Goal: Task Accomplishment & Management: Use online tool/utility

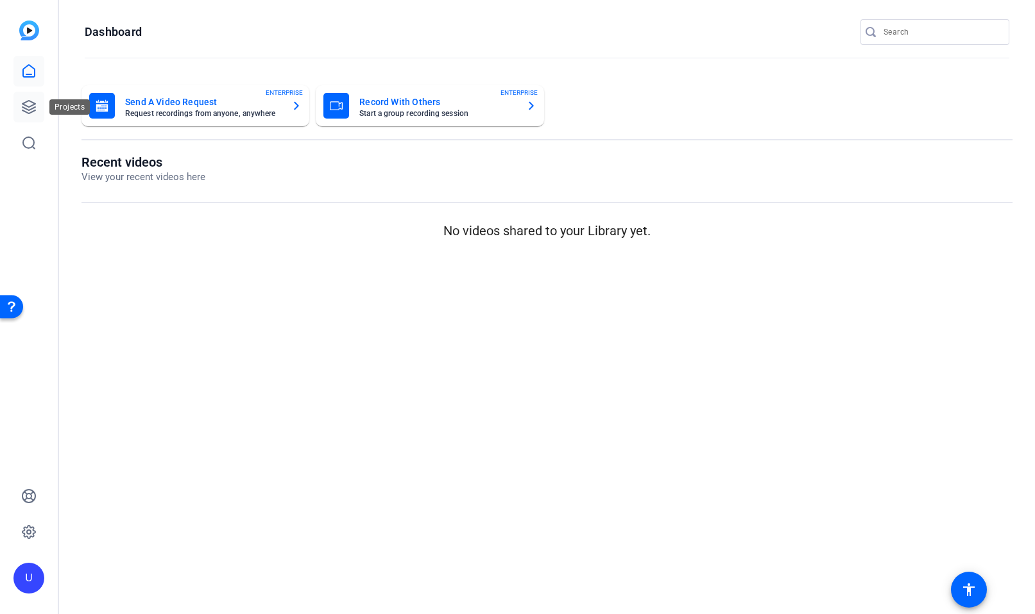
click at [30, 105] on icon at bounding box center [28, 106] width 15 height 15
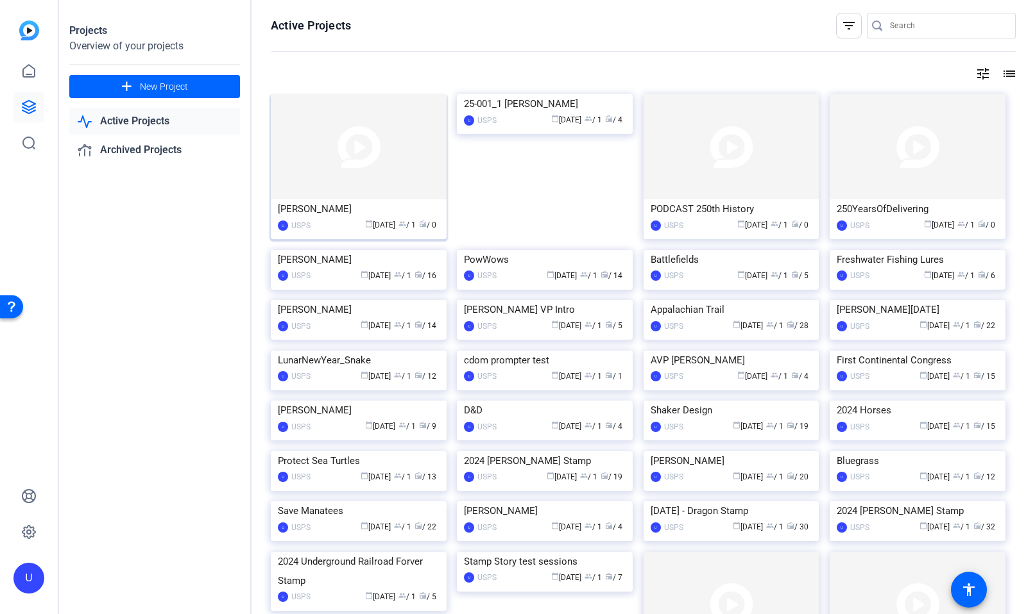
click at [346, 138] on img at bounding box center [359, 146] width 176 height 105
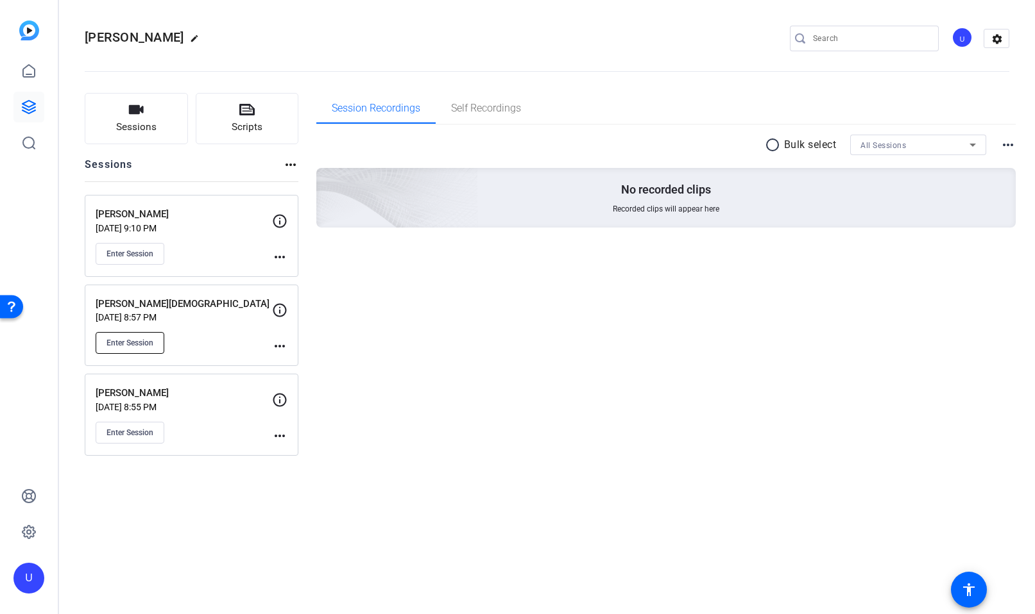
click at [126, 343] on span "Enter Session" at bounding box center [129, 343] width 47 height 10
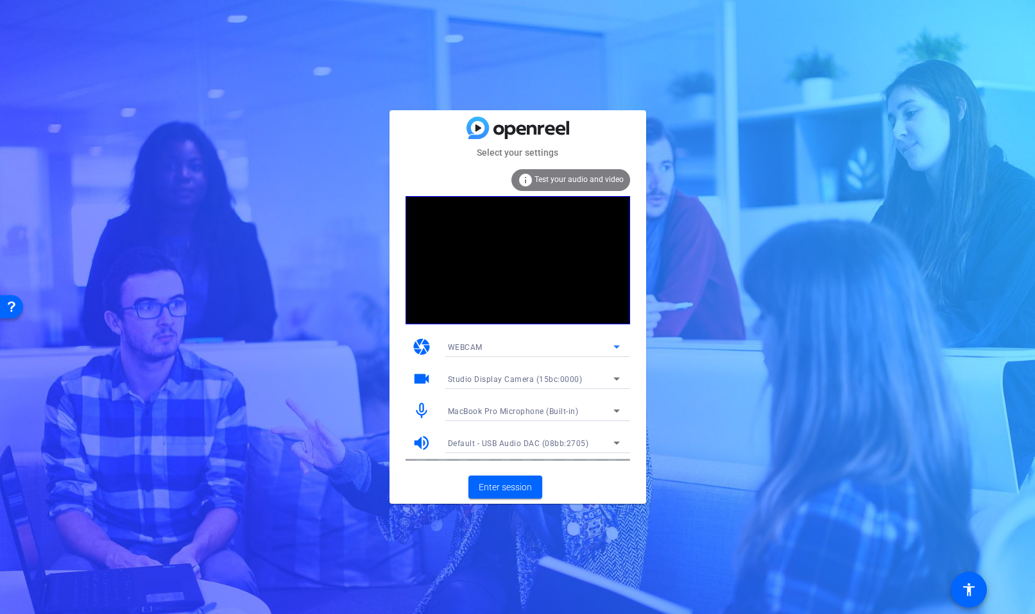
click at [605, 349] on div "WEBCAM" at bounding box center [530, 347] width 165 height 16
click at [606, 348] on div at bounding box center [517, 307] width 1035 height 614
click at [607, 384] on div "Studio Display Camera (15bc:0000)" at bounding box center [530, 379] width 165 height 16
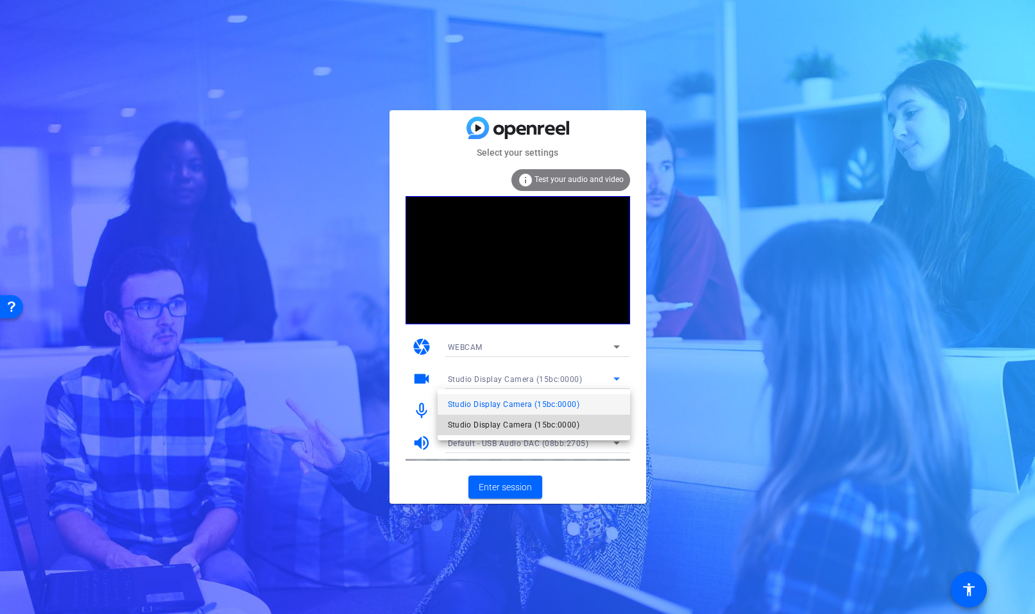
click at [591, 425] on mat-option "Studio Display Camera (15bc:0000)" at bounding box center [533, 425] width 192 height 21
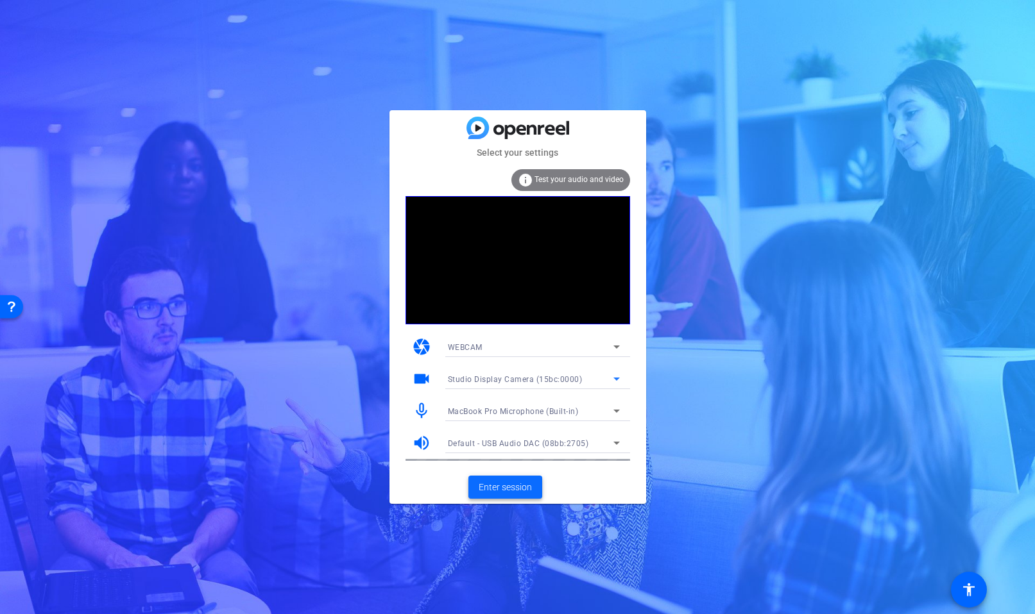
click at [509, 490] on span "Enter session" at bounding box center [504, 487] width 53 height 13
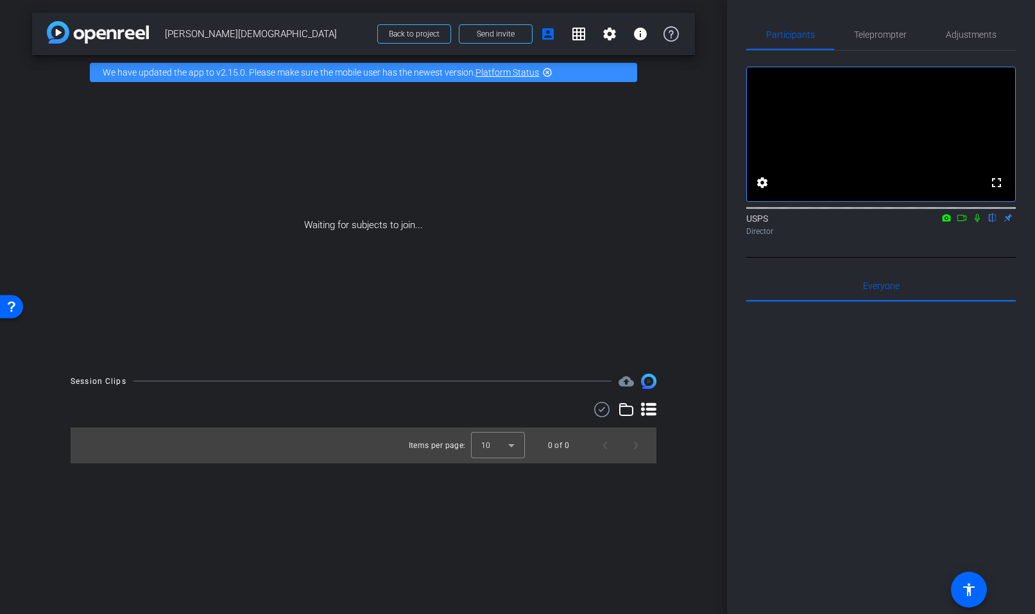
click at [960, 221] on icon at bounding box center [961, 218] width 9 height 6
click at [991, 223] on icon at bounding box center [992, 218] width 10 height 9
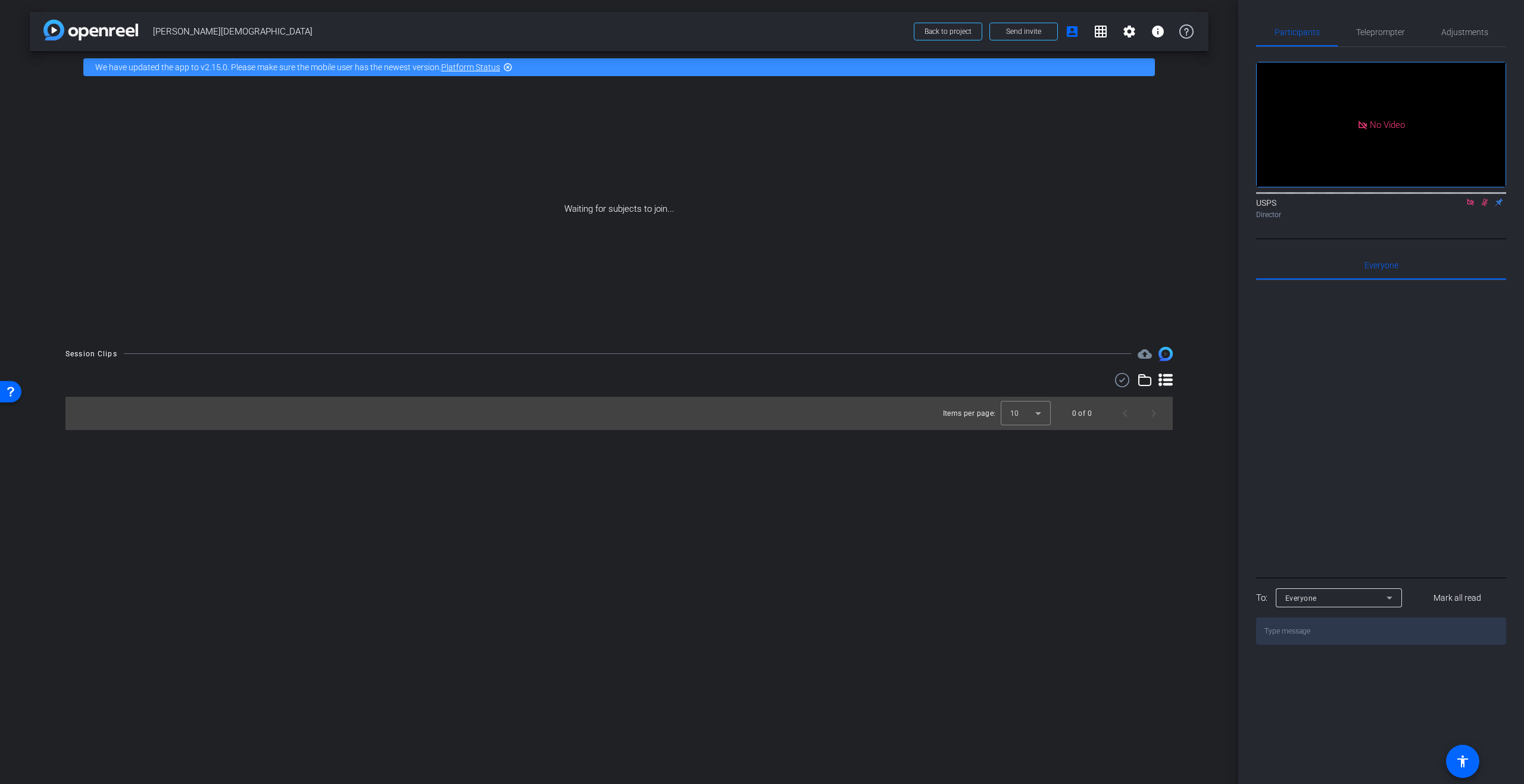
click at [960, 207] on icon at bounding box center [1470, 202] width 9 height 8
click at [960, 207] on icon at bounding box center [1456, 202] width 9 height 8
